Goal: Task Accomplishment & Management: Manage account settings

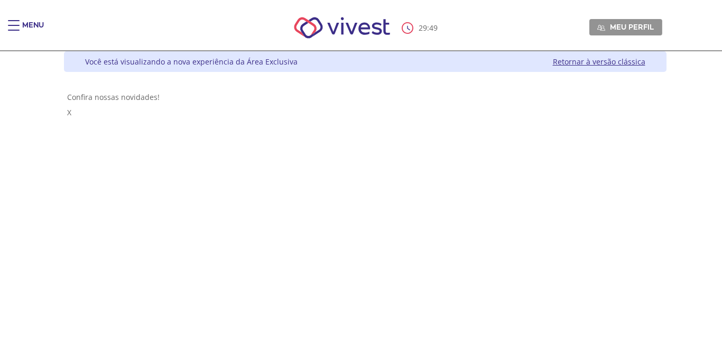
click at [662, 26] on link "Meu perfil" at bounding box center [625, 27] width 73 height 16
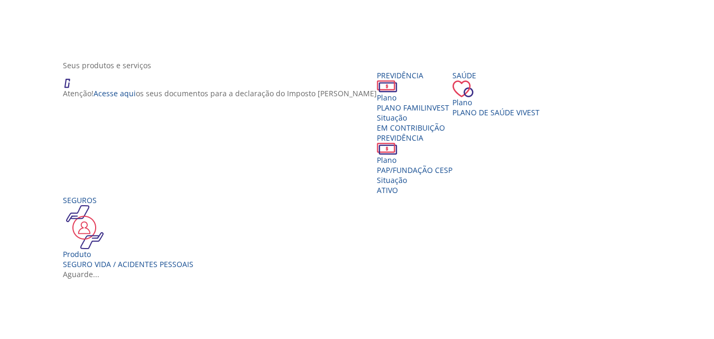
scroll to position [136, 0]
click at [452, 168] on span "PAP/FUNDAÇÃO CESP" at bounding box center [415, 169] width 76 height 10
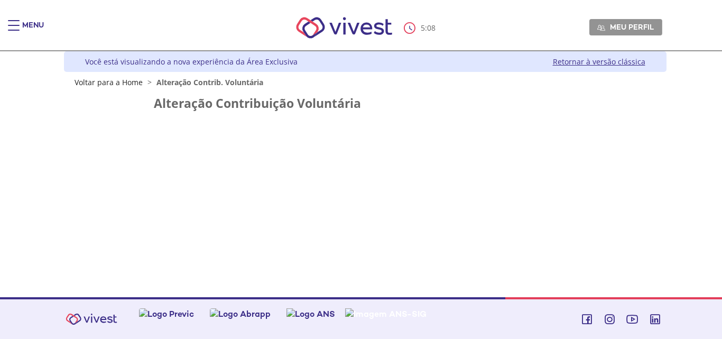
click at [564, 62] on link "Retornar à versão clássica" at bounding box center [599, 62] width 92 height 10
